Goal: Task Accomplishment & Management: Manage account settings

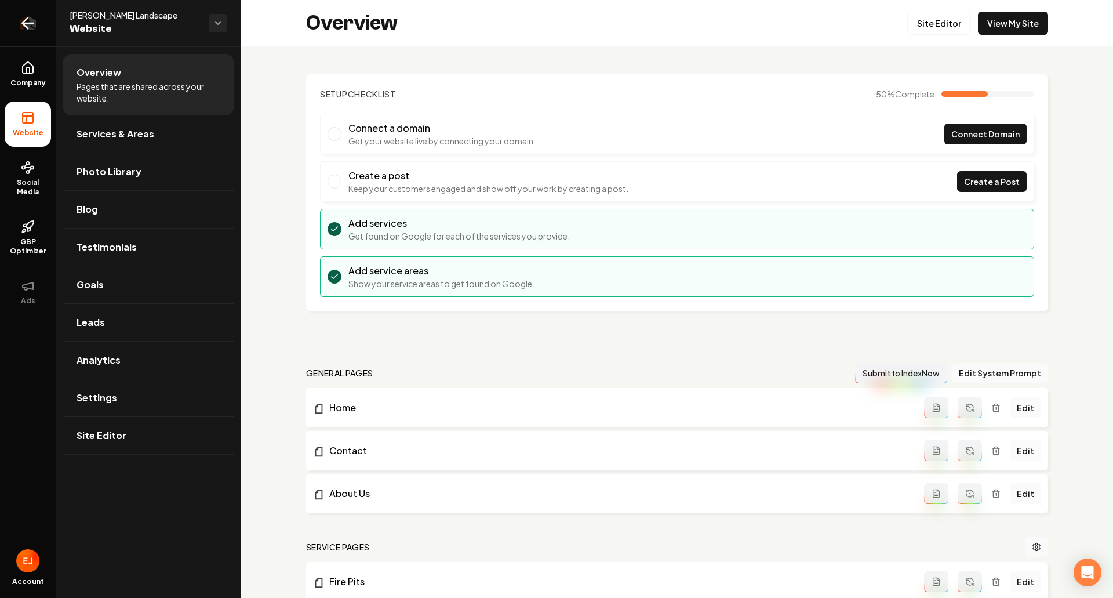
click at [23, 30] on icon "Return to dashboard" at bounding box center [28, 23] width 19 height 19
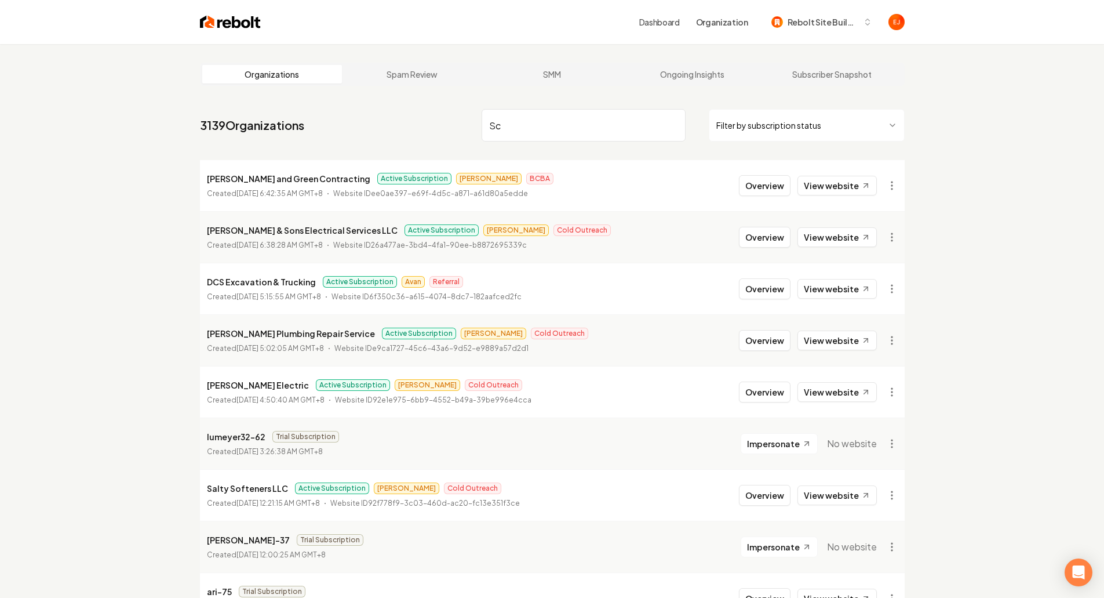
click at [472, 124] on nav "3139 Organizations Sc Filter by subscription status" at bounding box center [552, 129] width 705 height 51
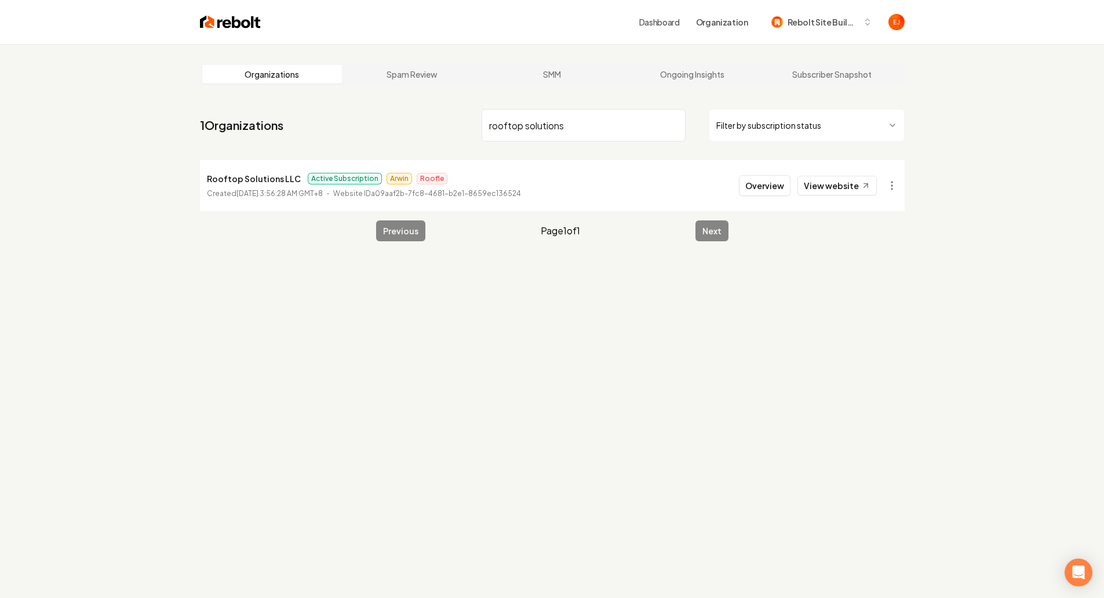
type input "rooftop solutions"
click at [752, 188] on button "Overview" at bounding box center [765, 185] width 52 height 21
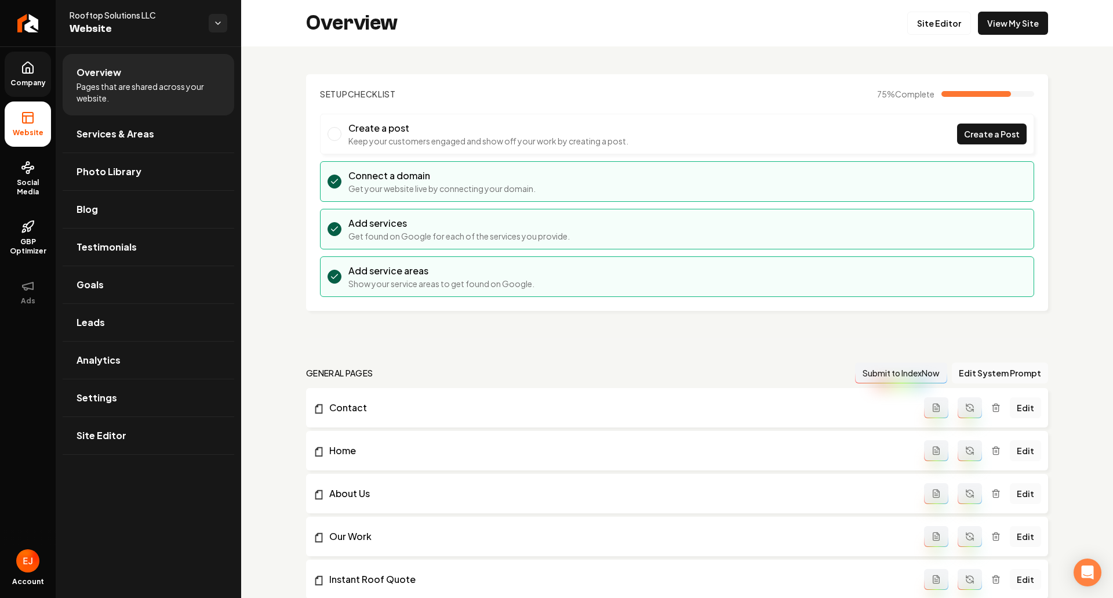
click at [44, 82] on span "Company" at bounding box center [28, 82] width 45 height 9
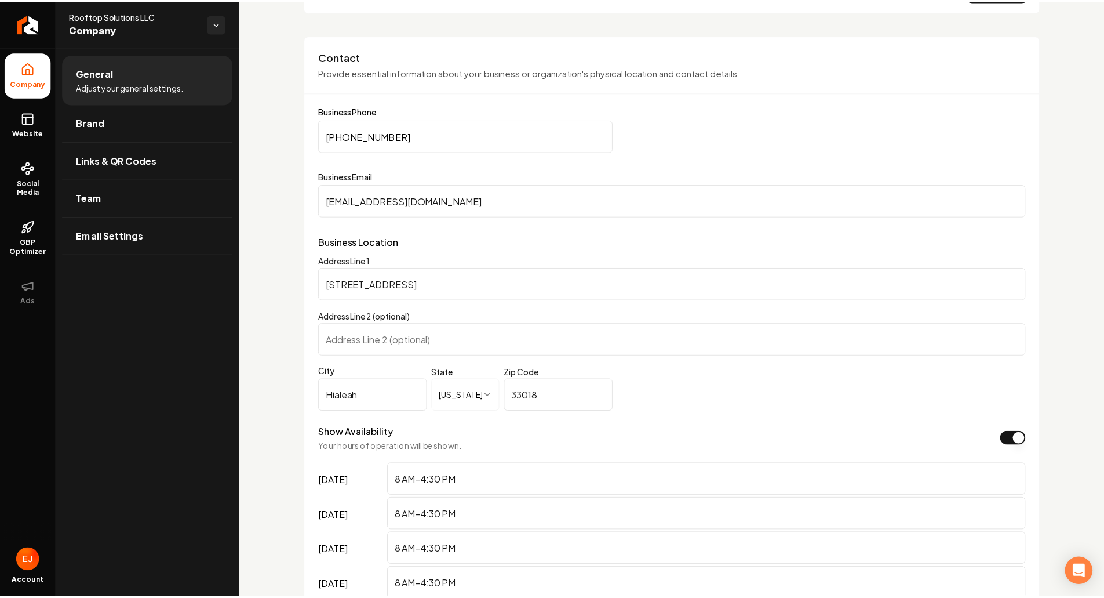
scroll to position [580, 0]
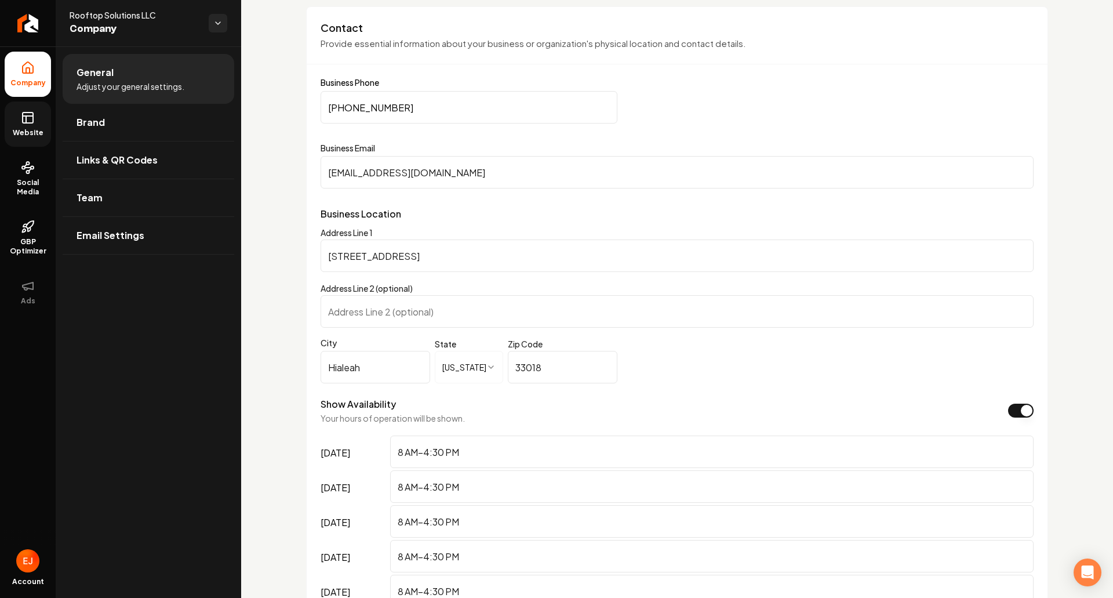
click at [38, 129] on span "Website" at bounding box center [28, 132] width 40 height 9
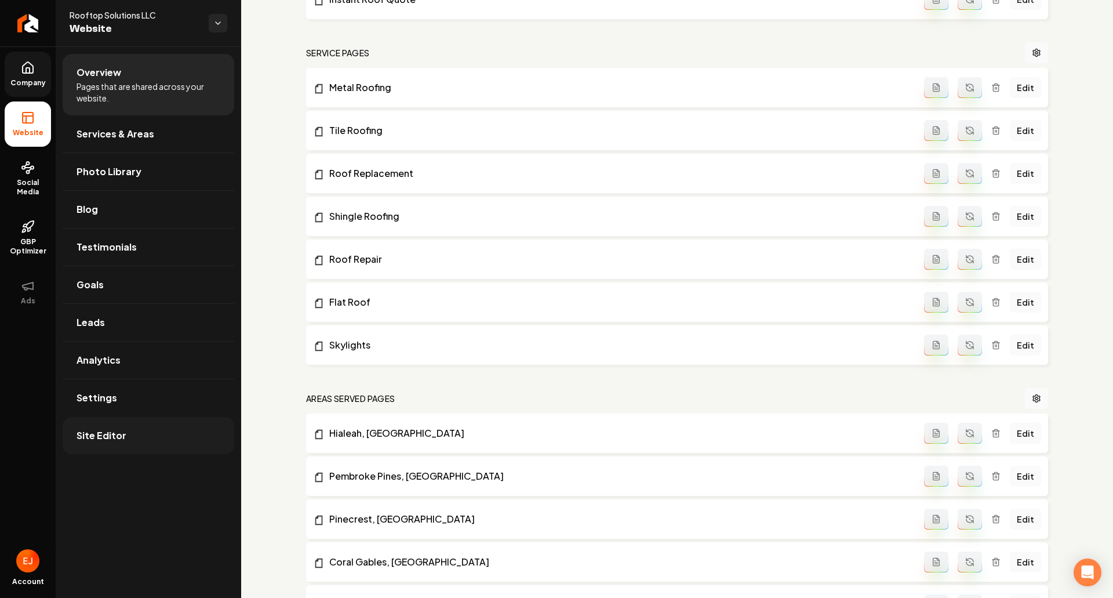
click at [125, 430] on link "Site Editor" at bounding box center [149, 435] width 172 height 37
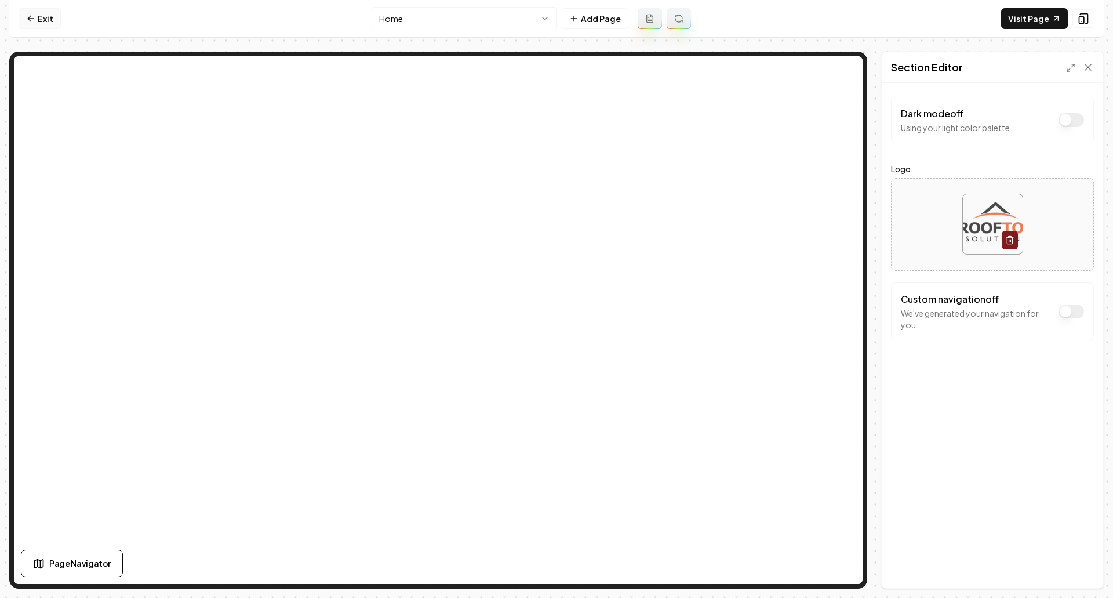
click at [30, 23] on icon at bounding box center [30, 18] width 9 height 9
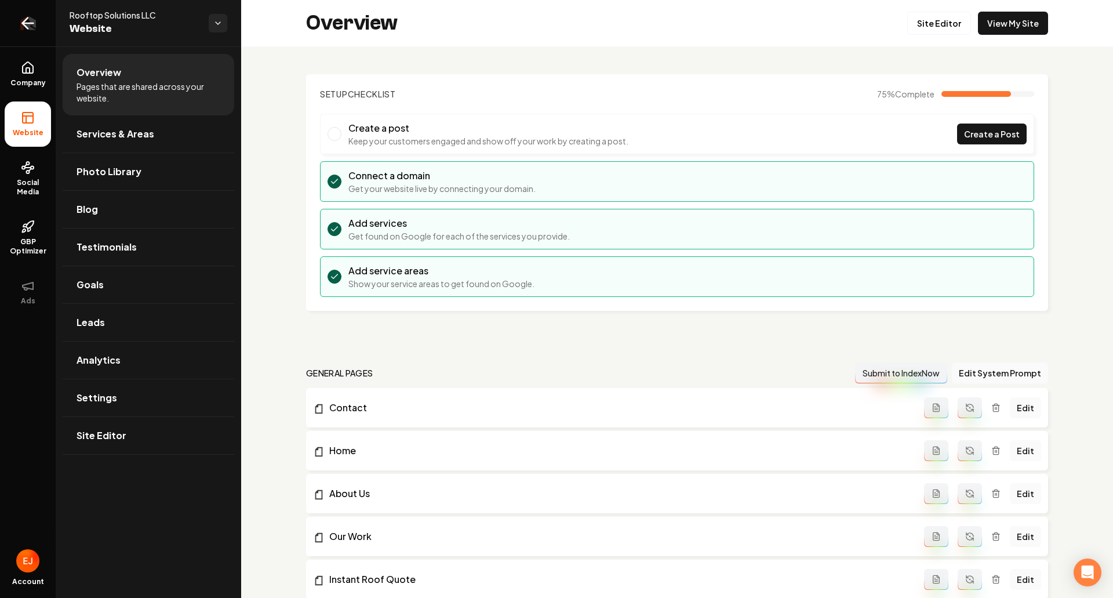
click at [14, 19] on link "Return to dashboard" at bounding box center [28, 23] width 56 height 46
